Goal: Task Accomplishment & Management: Manage account settings

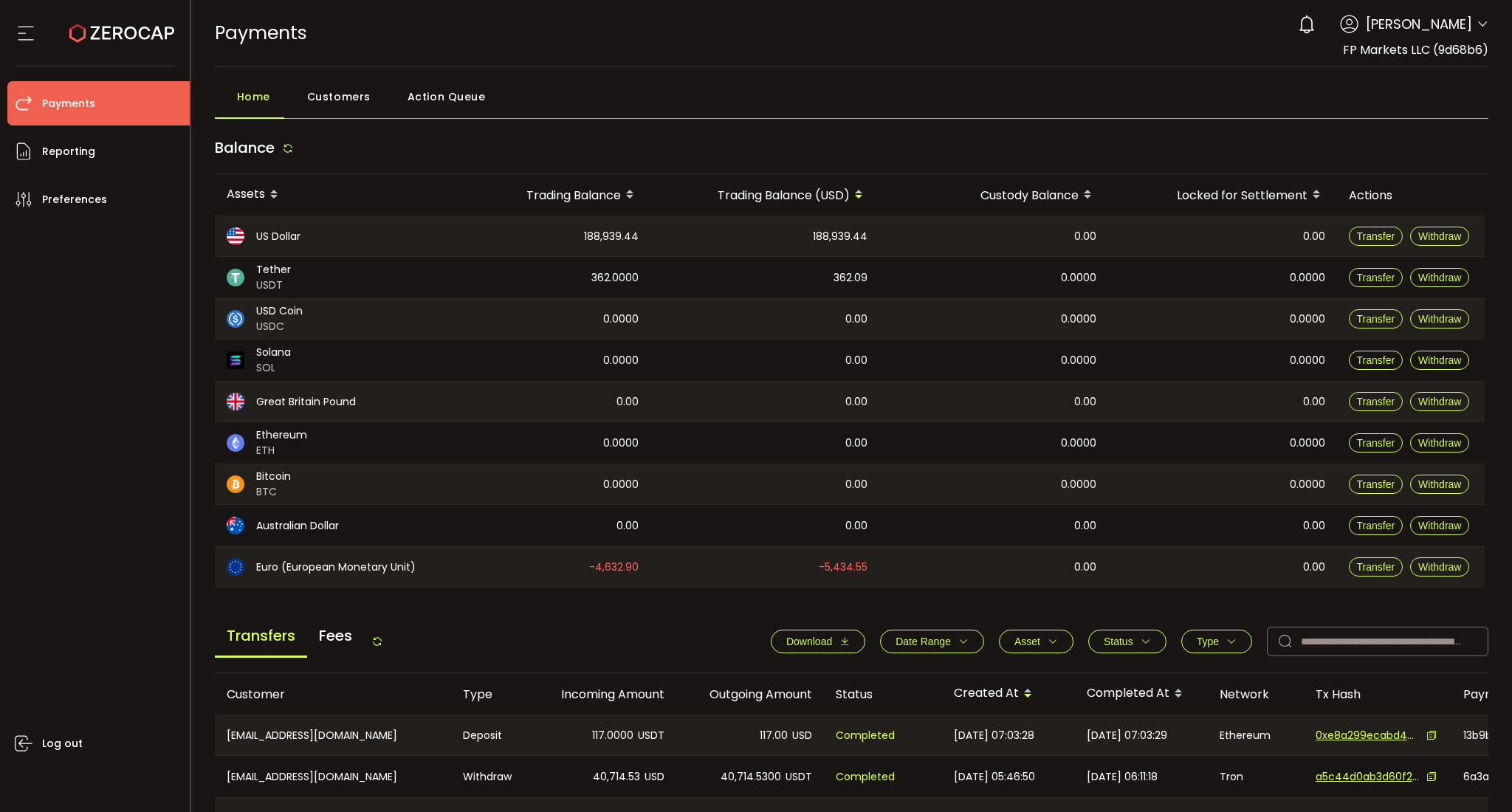
click at [1133, 28] on span "Sandrine Zawadzki" at bounding box center [1419, 23] width 106 height 20
click at [1133, 25] on icon at bounding box center [1482, 24] width 12 height 12
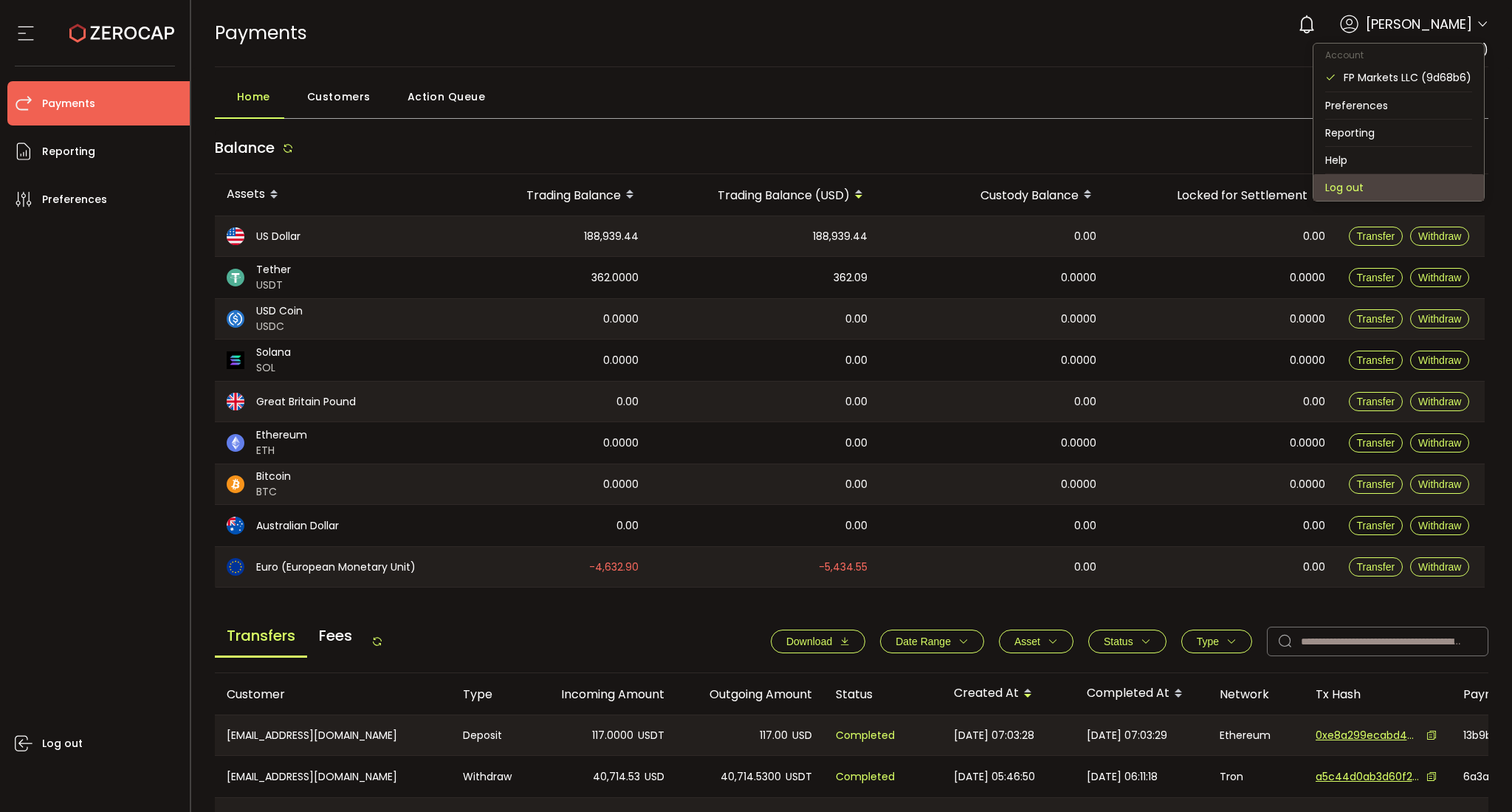
click at [1133, 178] on li "Log out" at bounding box center [1398, 188] width 170 height 27
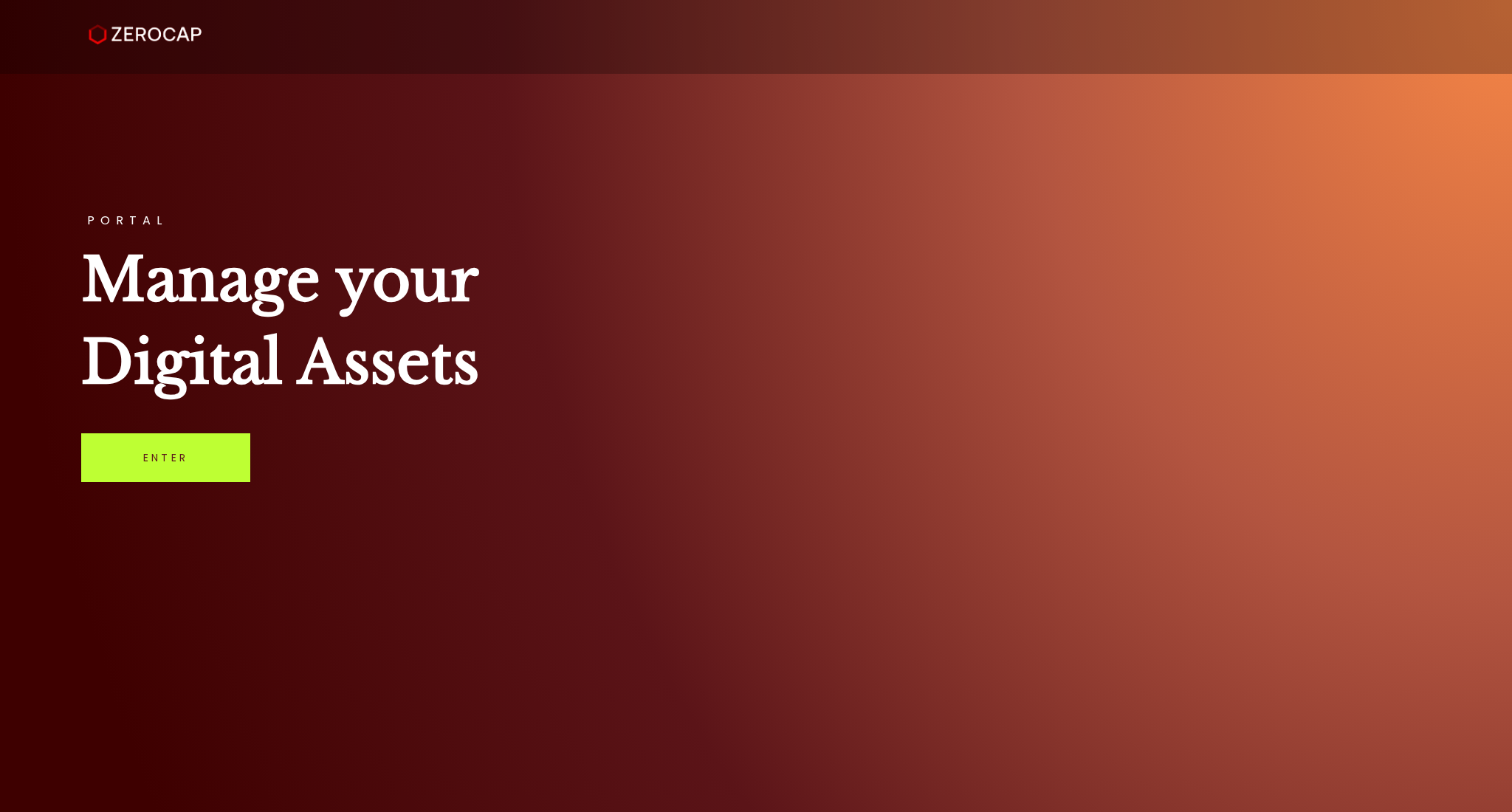
click at [143, 463] on link "Enter" at bounding box center [166, 458] width 169 height 49
